Goal: Navigation & Orientation: Find specific page/section

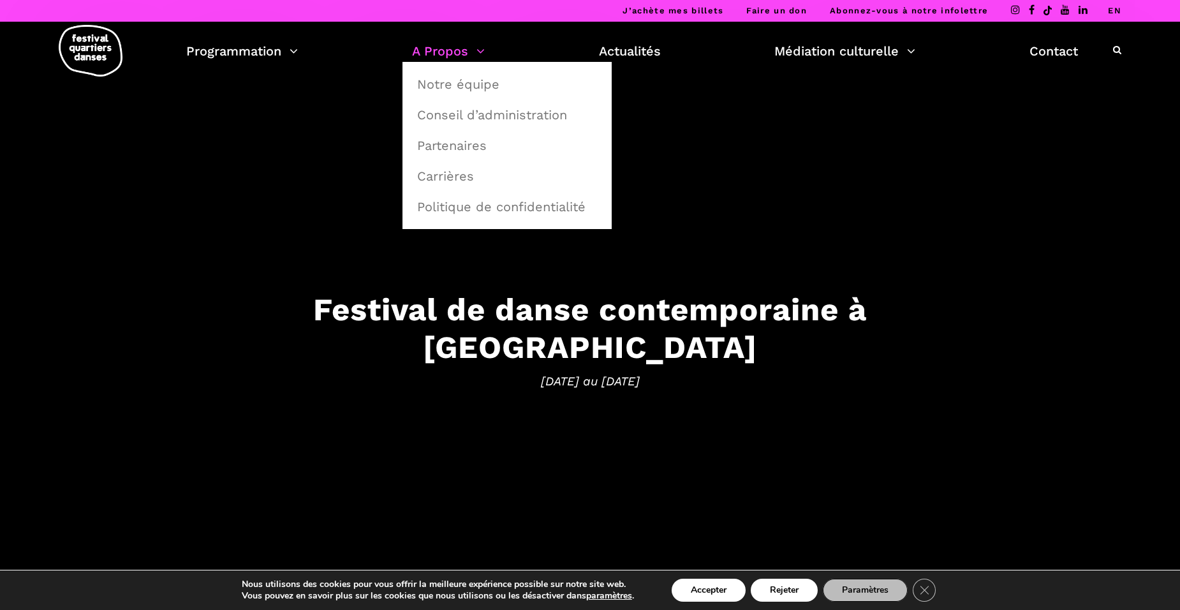
click at [433, 43] on link "A Propos" at bounding box center [448, 51] width 73 height 22
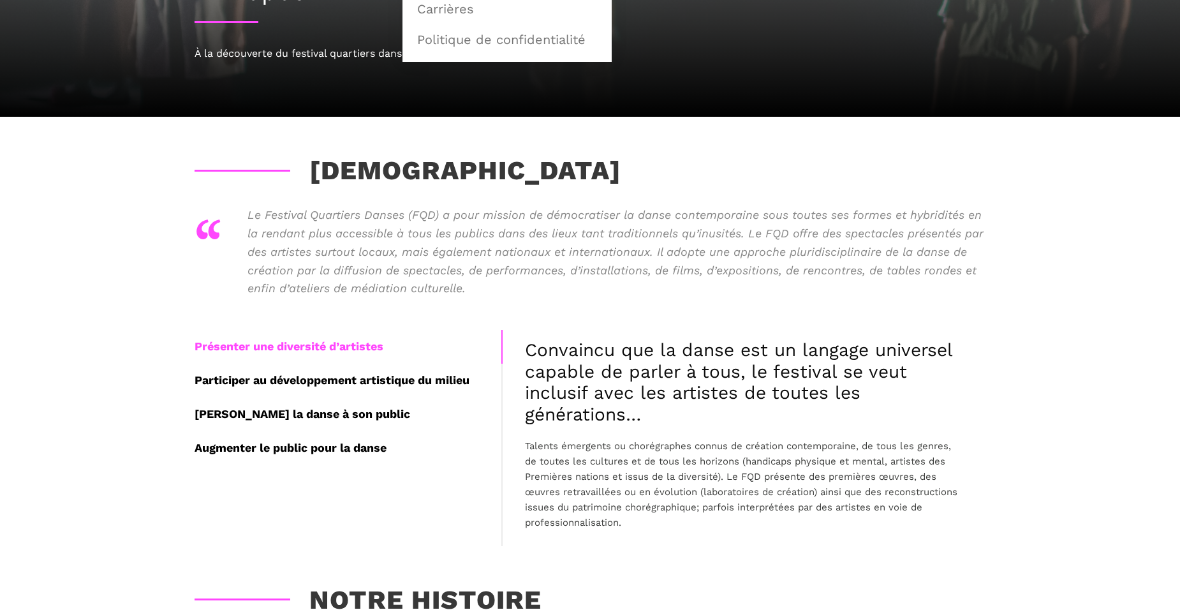
scroll to position [255, 0]
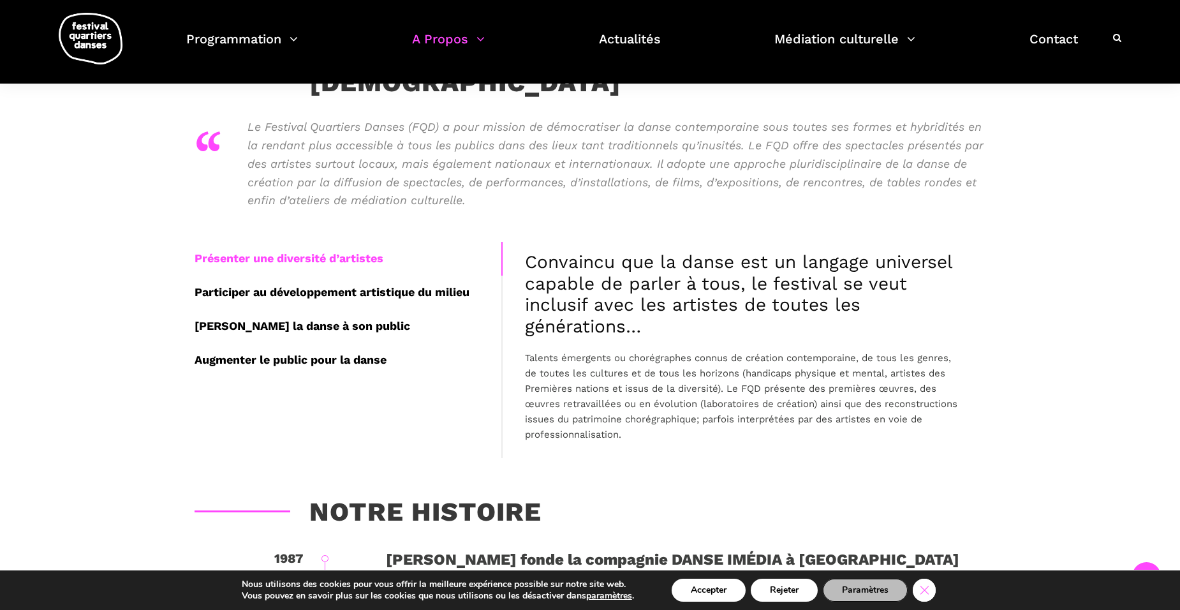
click at [919, 590] on icon "Close GDPR Cookie Banner" at bounding box center [924, 589] width 23 height 19
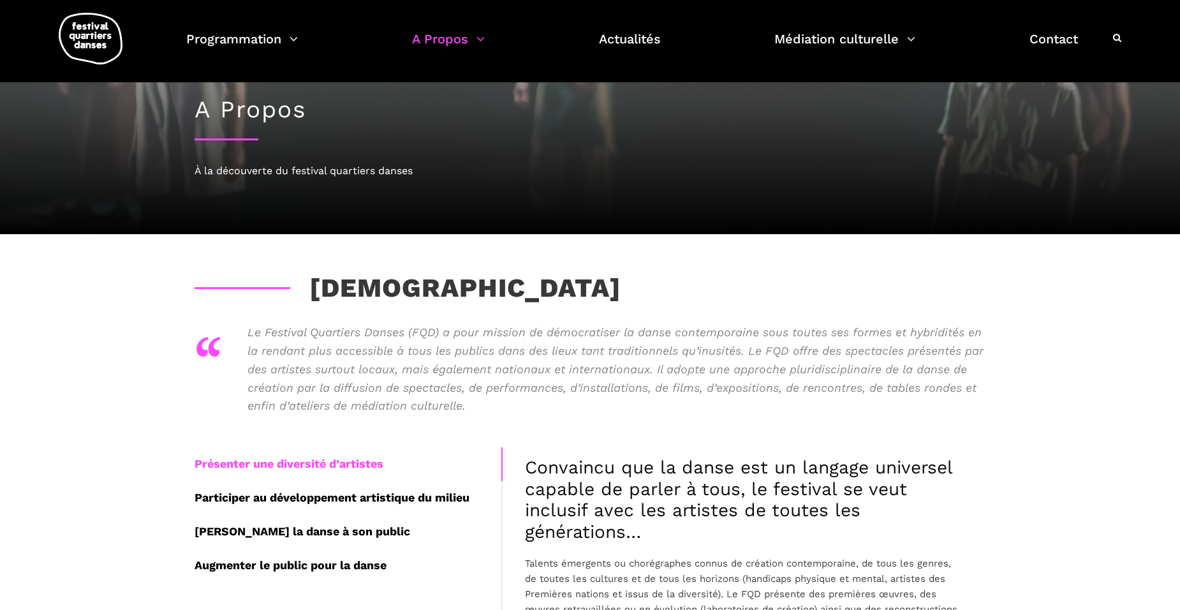
scroll to position [0, 0]
